Goal: Navigation & Orientation: Find specific page/section

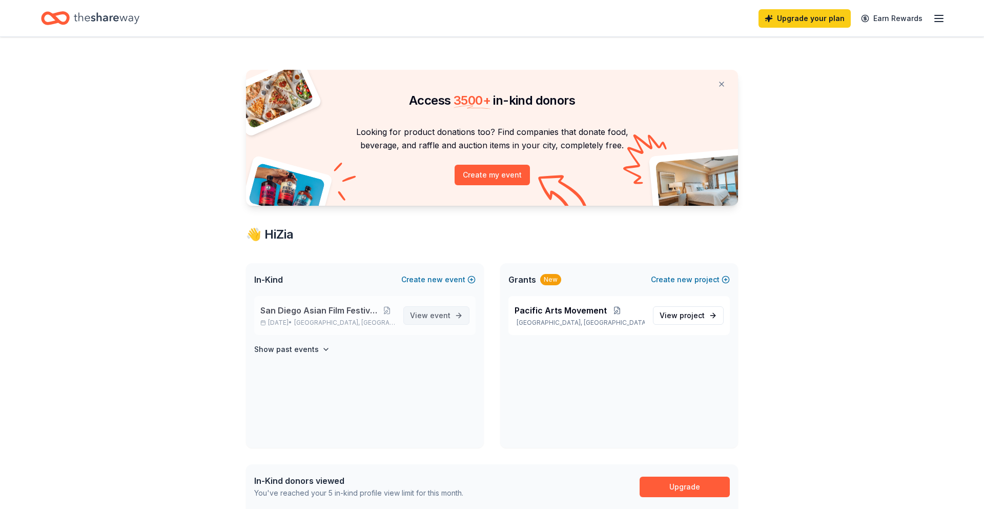
click at [444, 320] on span "View event" at bounding box center [430, 315] width 41 height 12
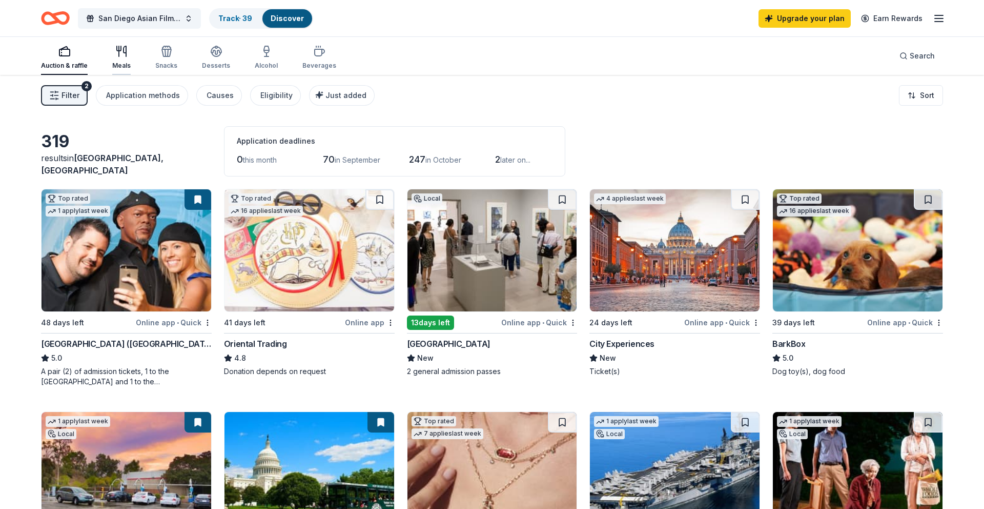
click at [125, 58] on div "Meals" at bounding box center [121, 57] width 18 height 25
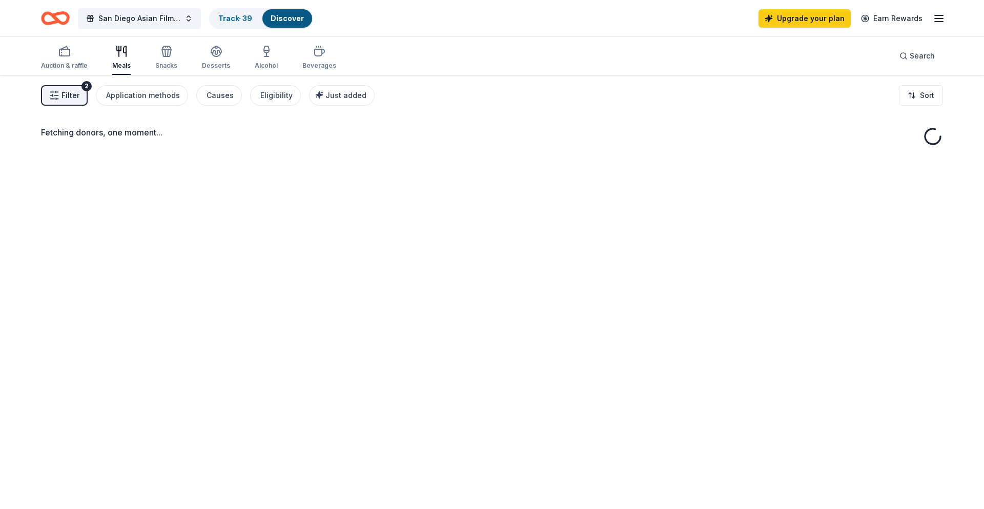
scroll to position [4, 0]
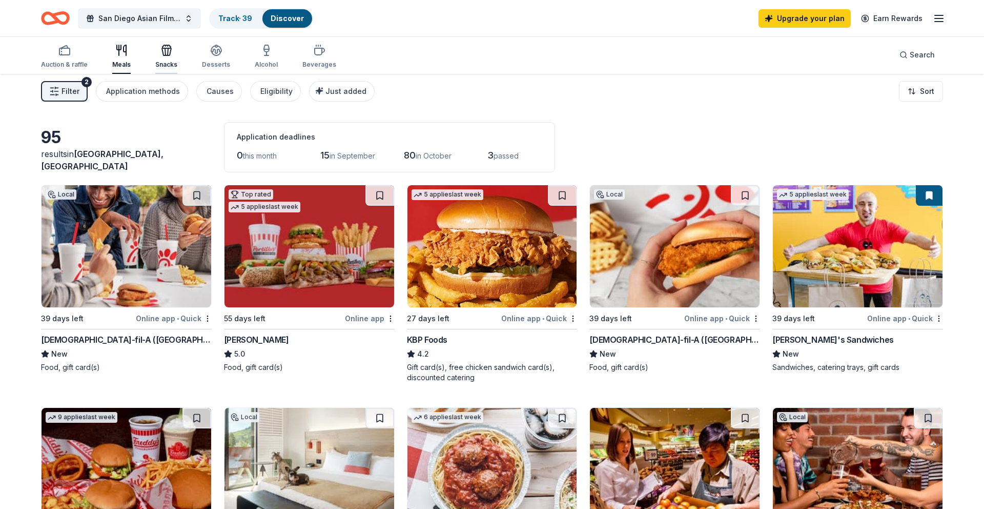
click at [171, 59] on div "Snacks" at bounding box center [166, 56] width 22 height 25
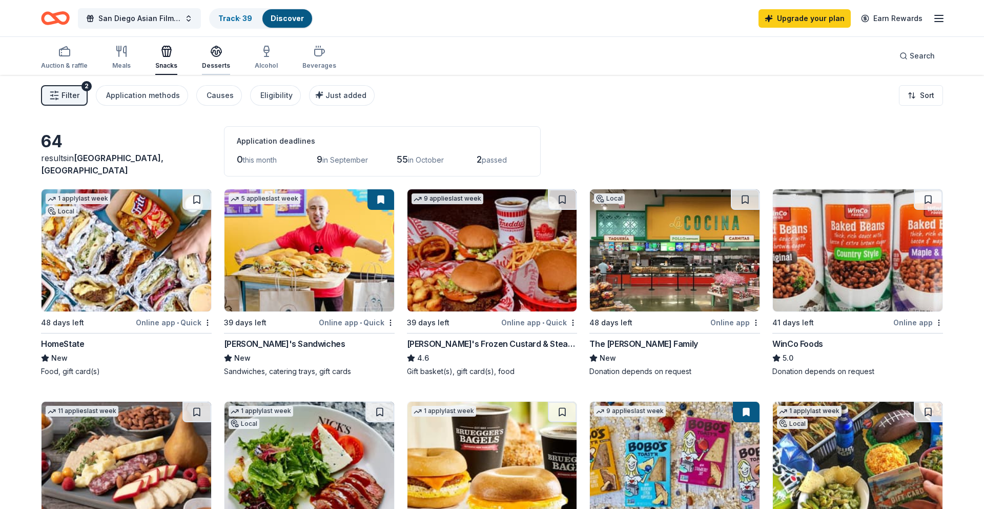
click at [205, 59] on div "Desserts" at bounding box center [216, 57] width 28 height 25
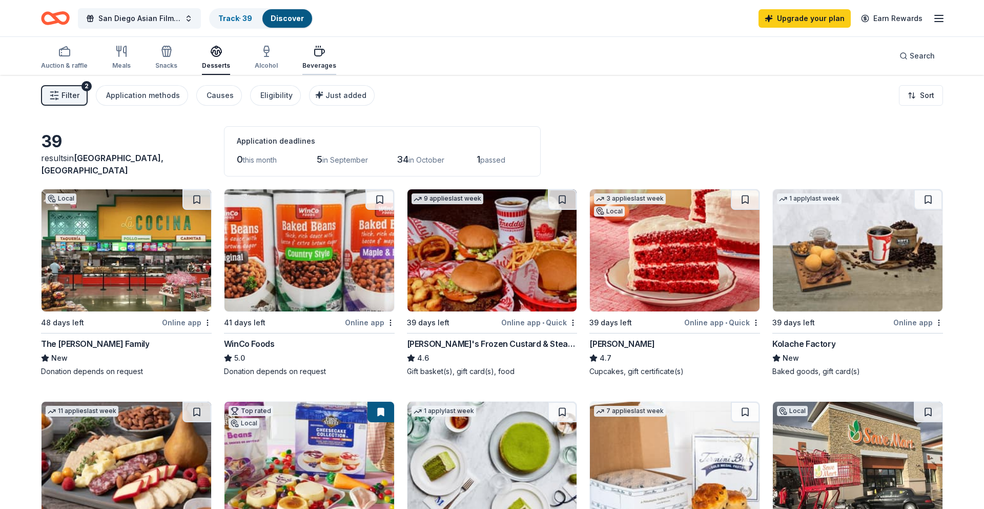
click at [304, 56] on div "button" at bounding box center [319, 51] width 34 height 12
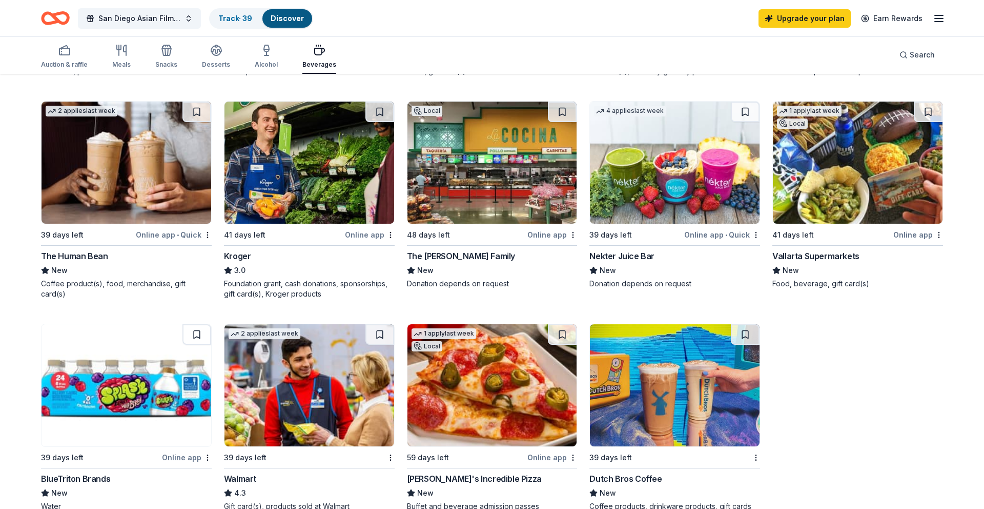
scroll to position [950, 0]
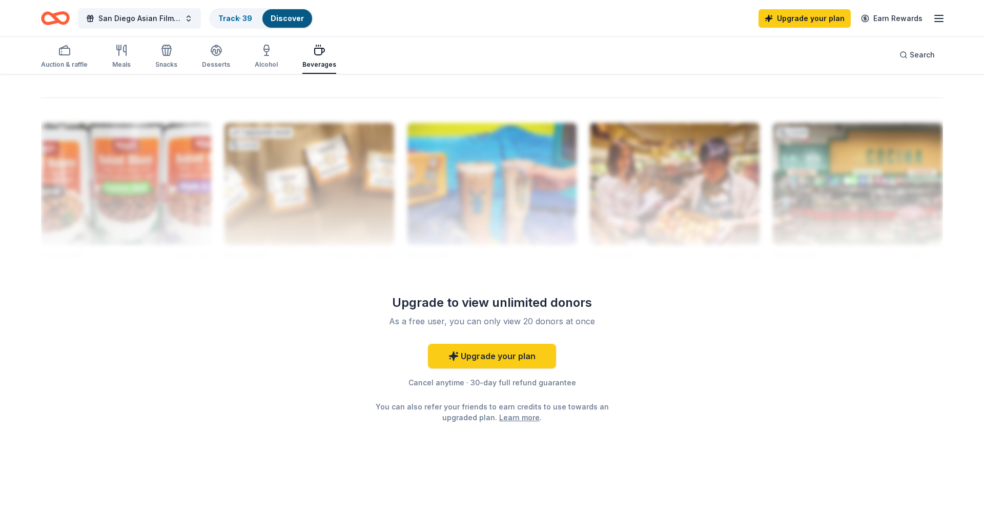
click at [134, 62] on div "Auction & raffle Meals Snacks Desserts Alcohol Beverages" at bounding box center [188, 57] width 295 height 34
click at [115, 63] on div "Meals" at bounding box center [121, 64] width 18 height 8
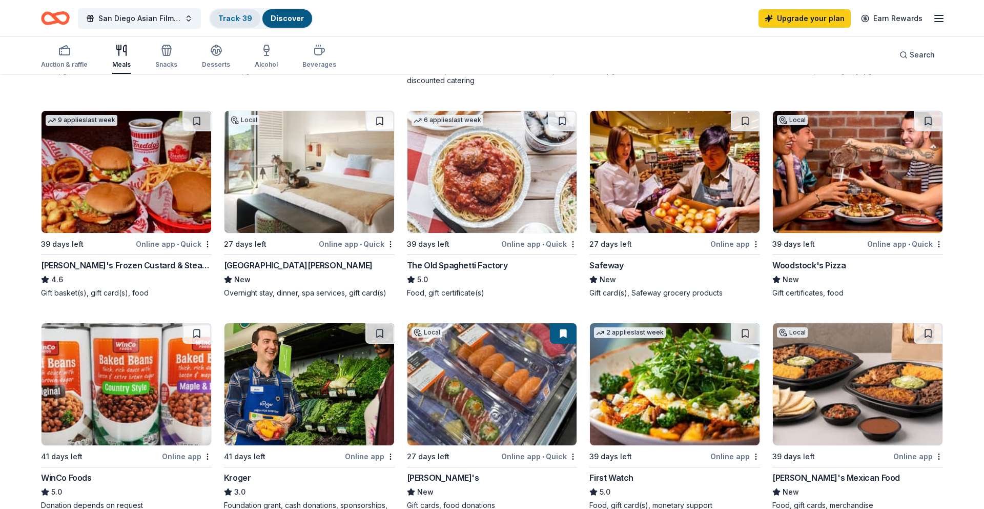
scroll to position [301, 0]
